Goal: Obtain resource: Obtain resource

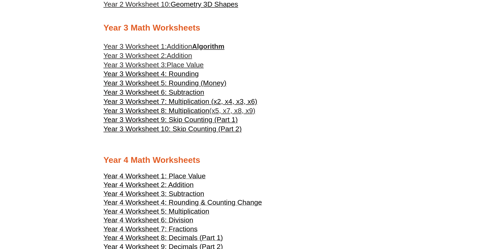
scroll to position [579, 0]
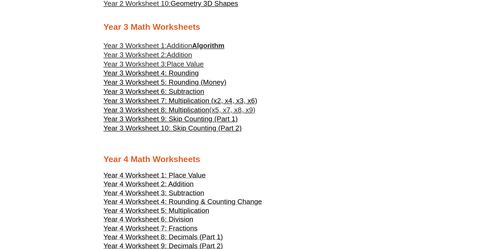
click at [183, 55] on span "Addition" at bounding box center [179, 55] width 25 height 8
click at [192, 66] on span "Place Value" at bounding box center [185, 64] width 37 height 8
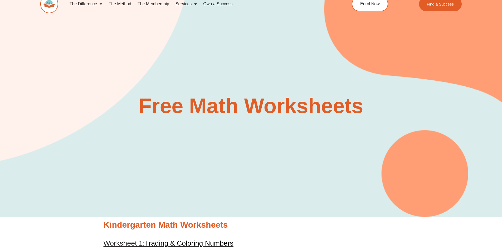
scroll to position [0, 0]
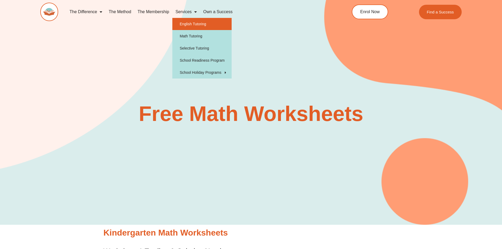
click at [187, 24] on link "English Tutoring" at bounding box center [201, 24] width 59 height 12
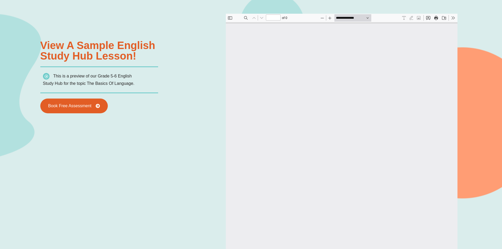
type input "*"
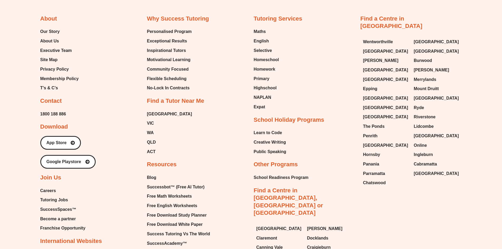
scroll to position [2236, 0]
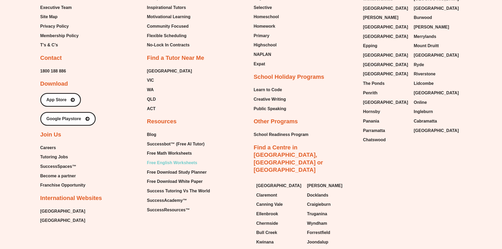
click at [171, 160] on span "Free English Worksheets" at bounding box center [172, 163] width 50 height 8
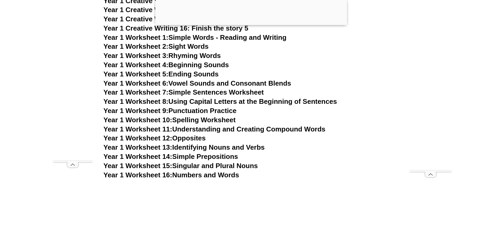
scroll to position [1279, 0]
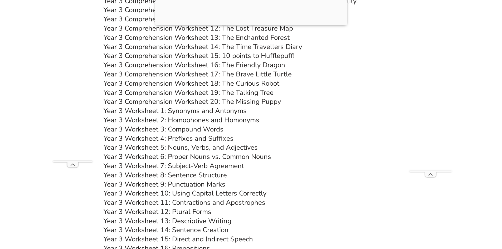
scroll to position [1885, 0]
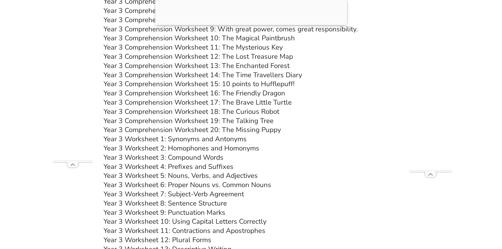
click at [245, 83] on link "Year 3 Comprehension Worksheet 15: 10 points to Hufflepuff!" at bounding box center [198, 83] width 191 height 9
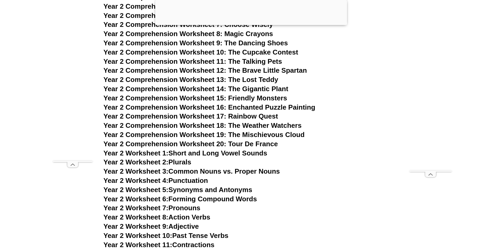
scroll to position [1437, 0]
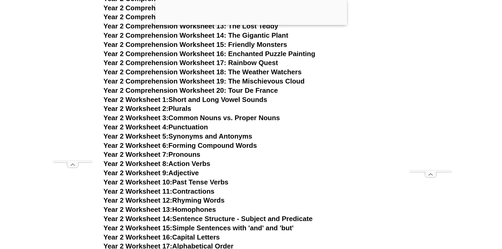
click at [196, 200] on link "Year 2 Worksheet 12: Rhyming Words" at bounding box center [163, 200] width 121 height 8
click at [186, 154] on link "Year 2 Worksheet 7: Pronouns" at bounding box center [151, 154] width 97 height 8
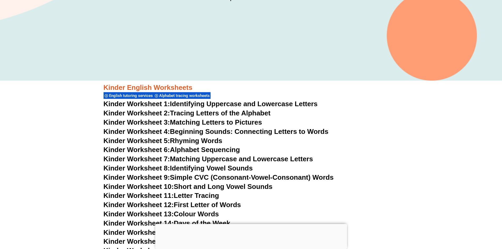
scroll to position [212, 0]
